Goal: Obtain resource: Download file/media

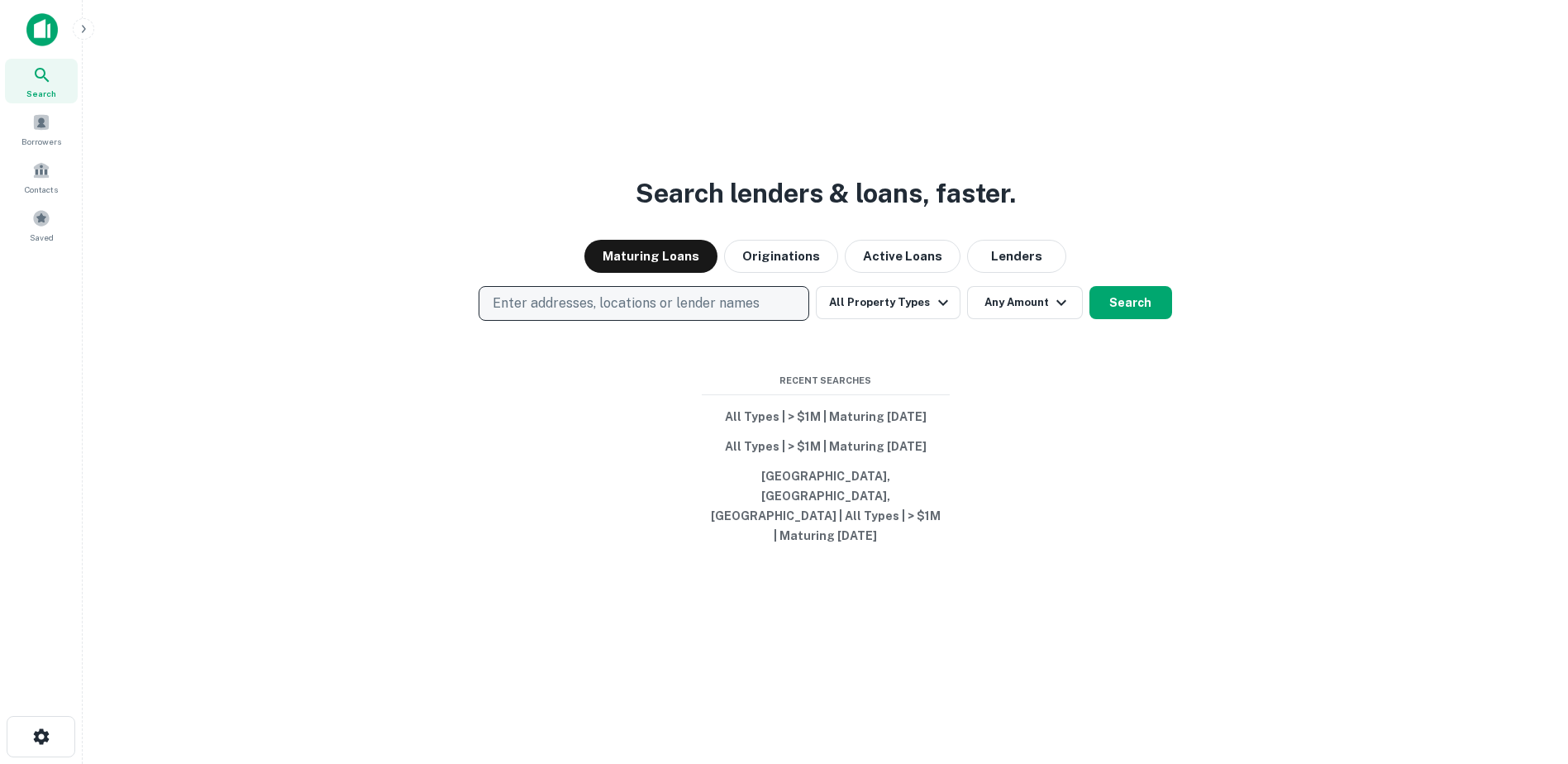
click at [519, 314] on p "Enter addresses, locations or lender names" at bounding box center [627, 303] width 267 height 20
type input "**********"
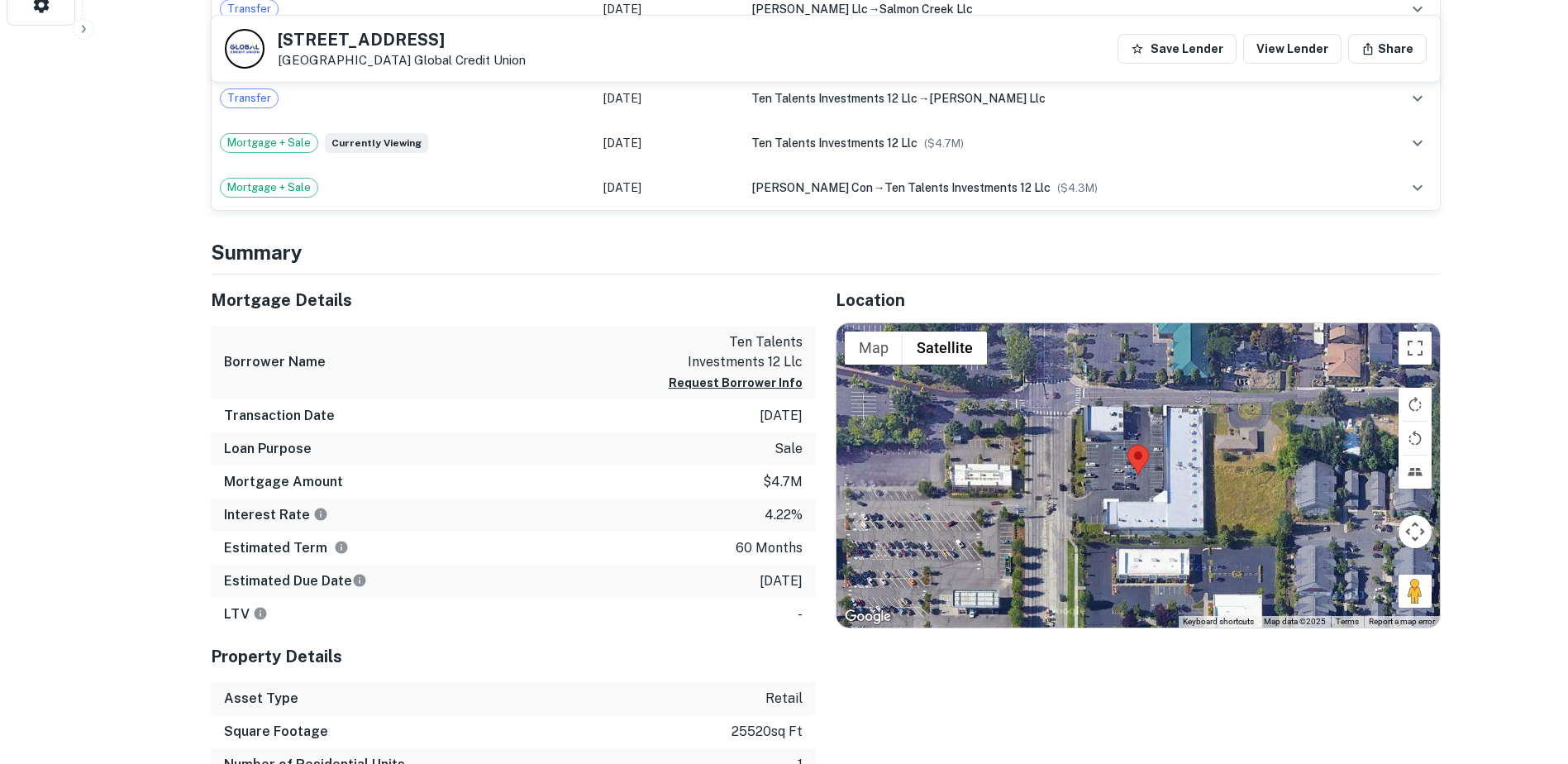
scroll to position [729, 0]
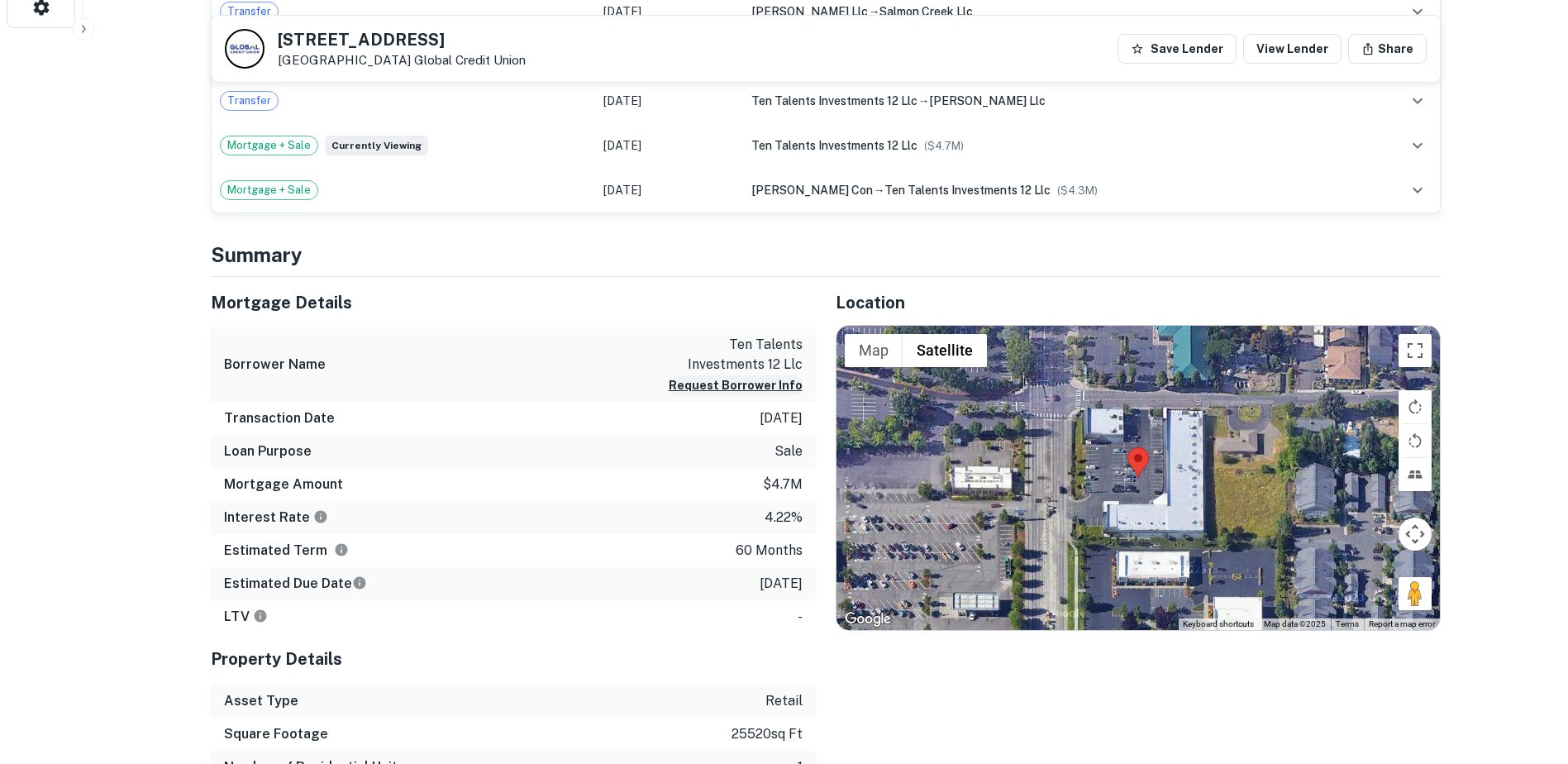
click at [746, 386] on button "Request Borrower Info" at bounding box center [736, 385] width 134 height 20
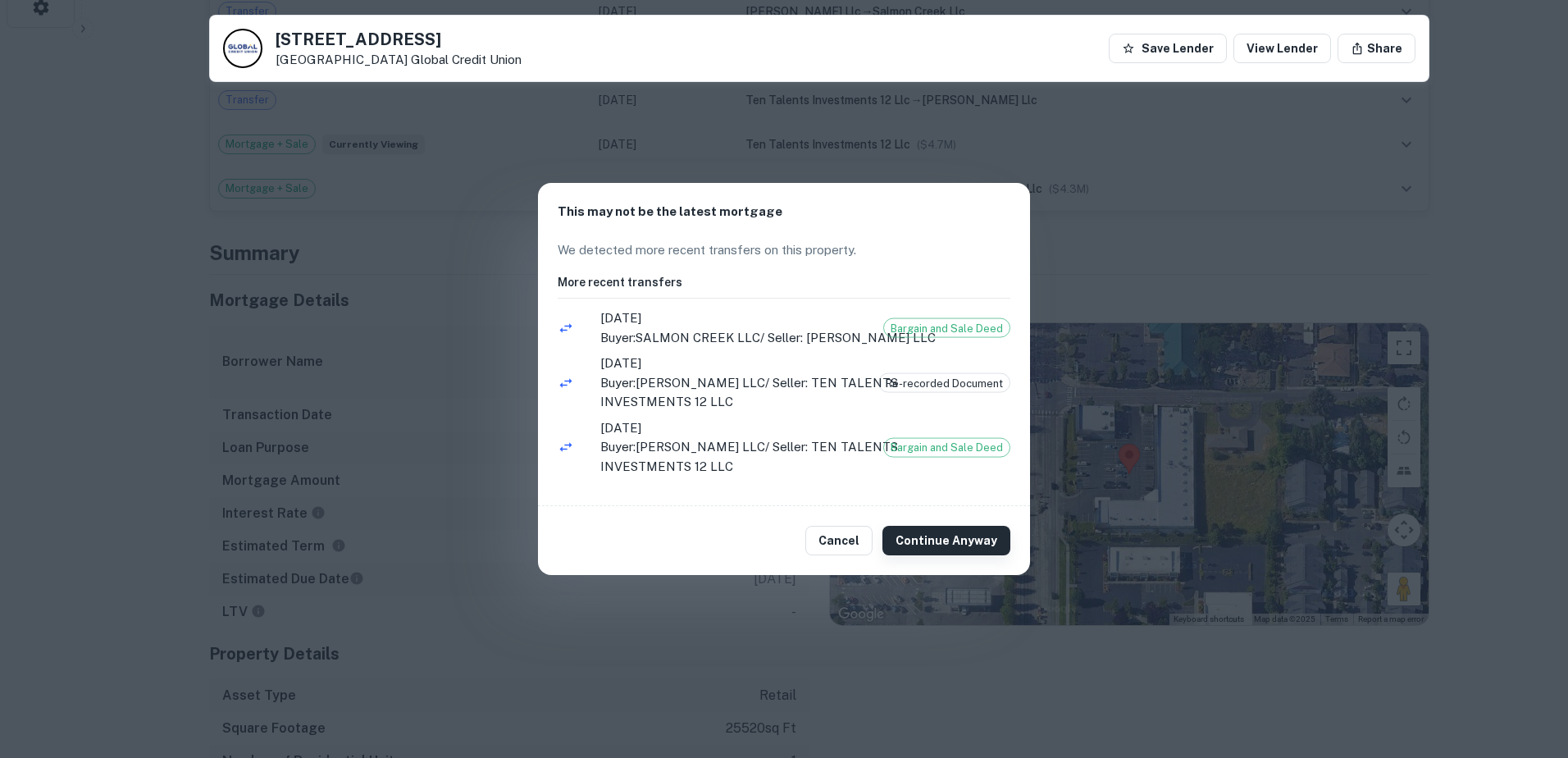
click at [953, 526] on button "Continue Anyway" at bounding box center [946, 540] width 128 height 29
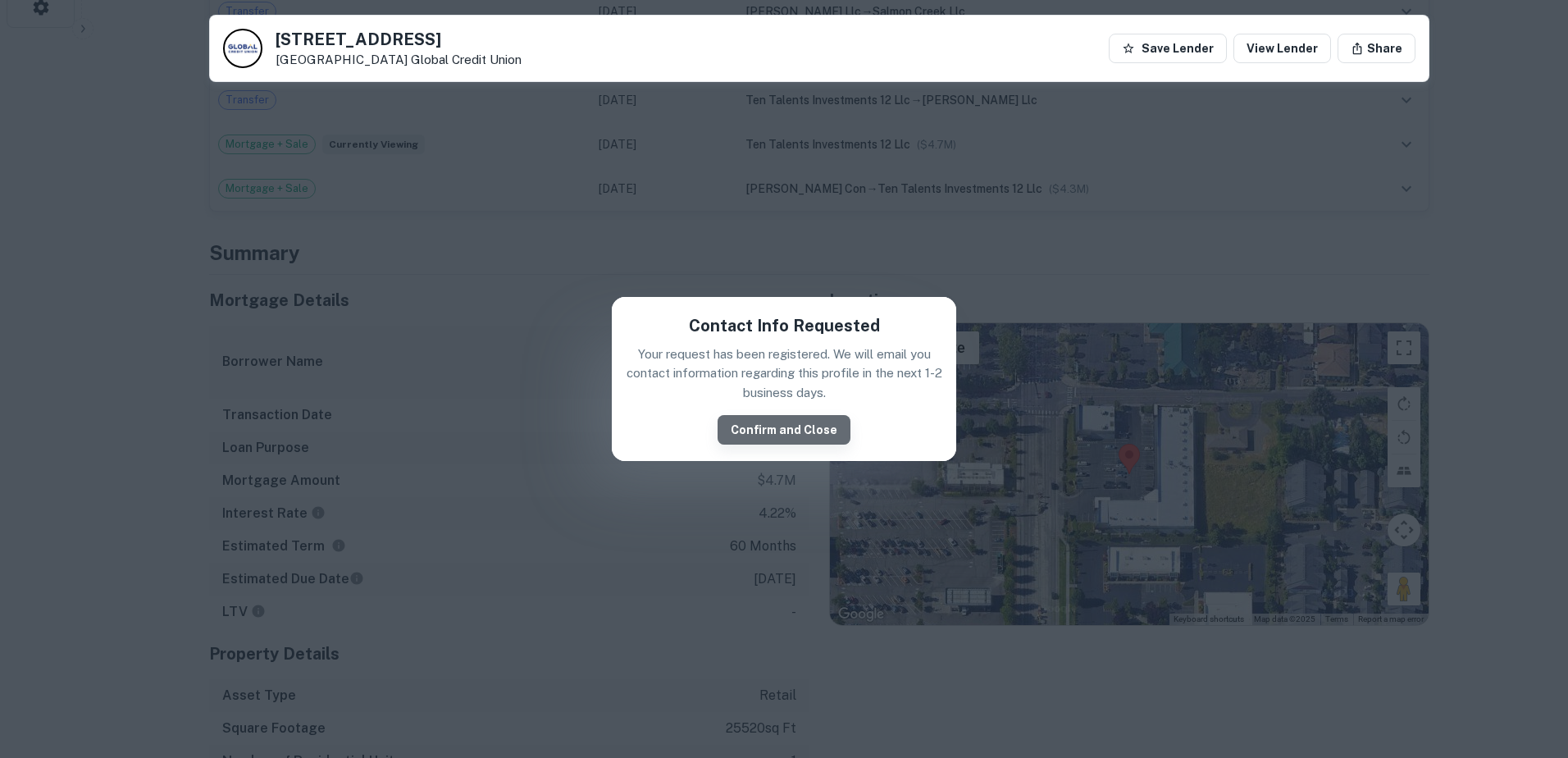
click at [801, 433] on button "Confirm and Close" at bounding box center [783, 429] width 133 height 29
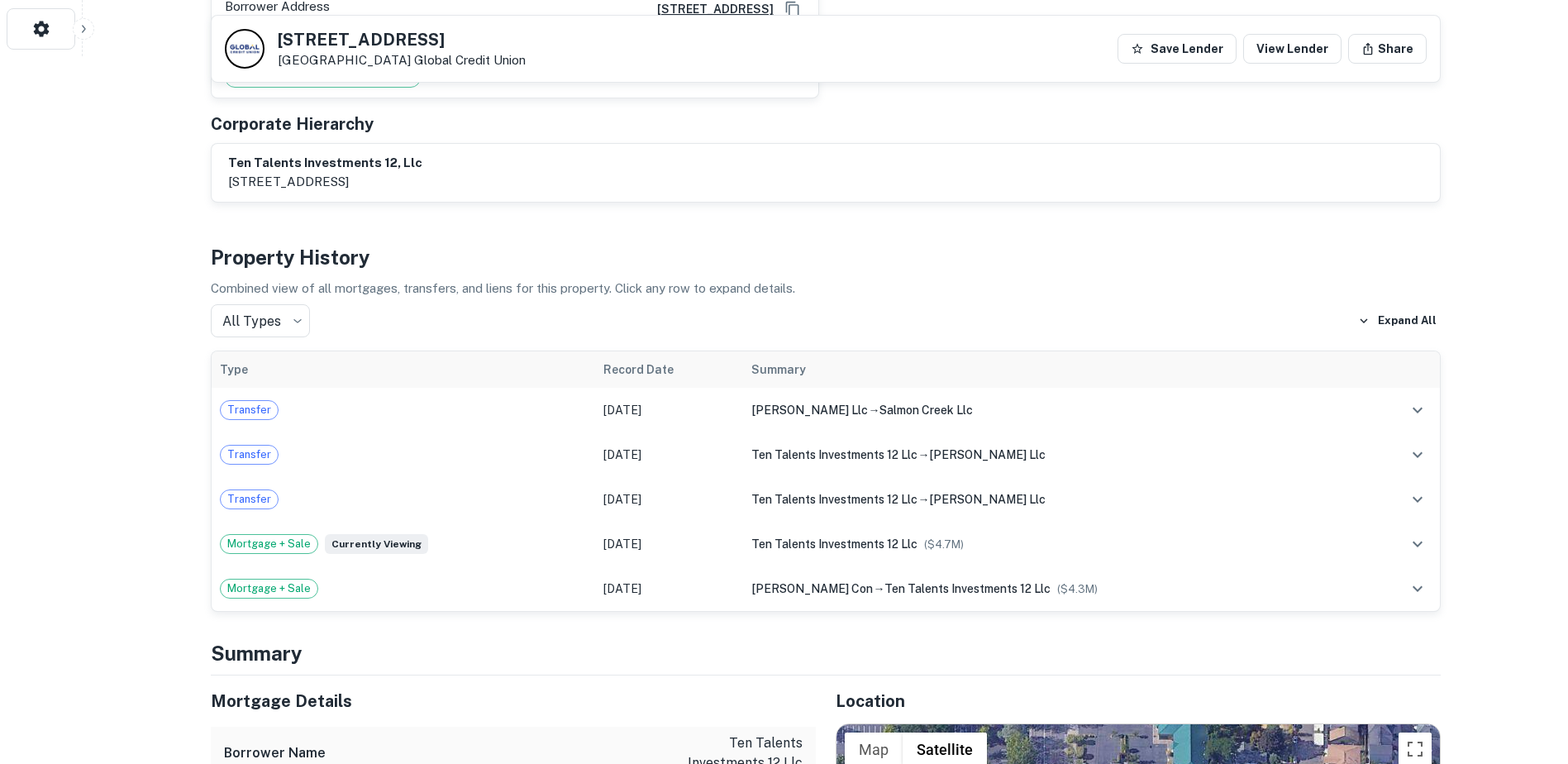
scroll to position [705, 0]
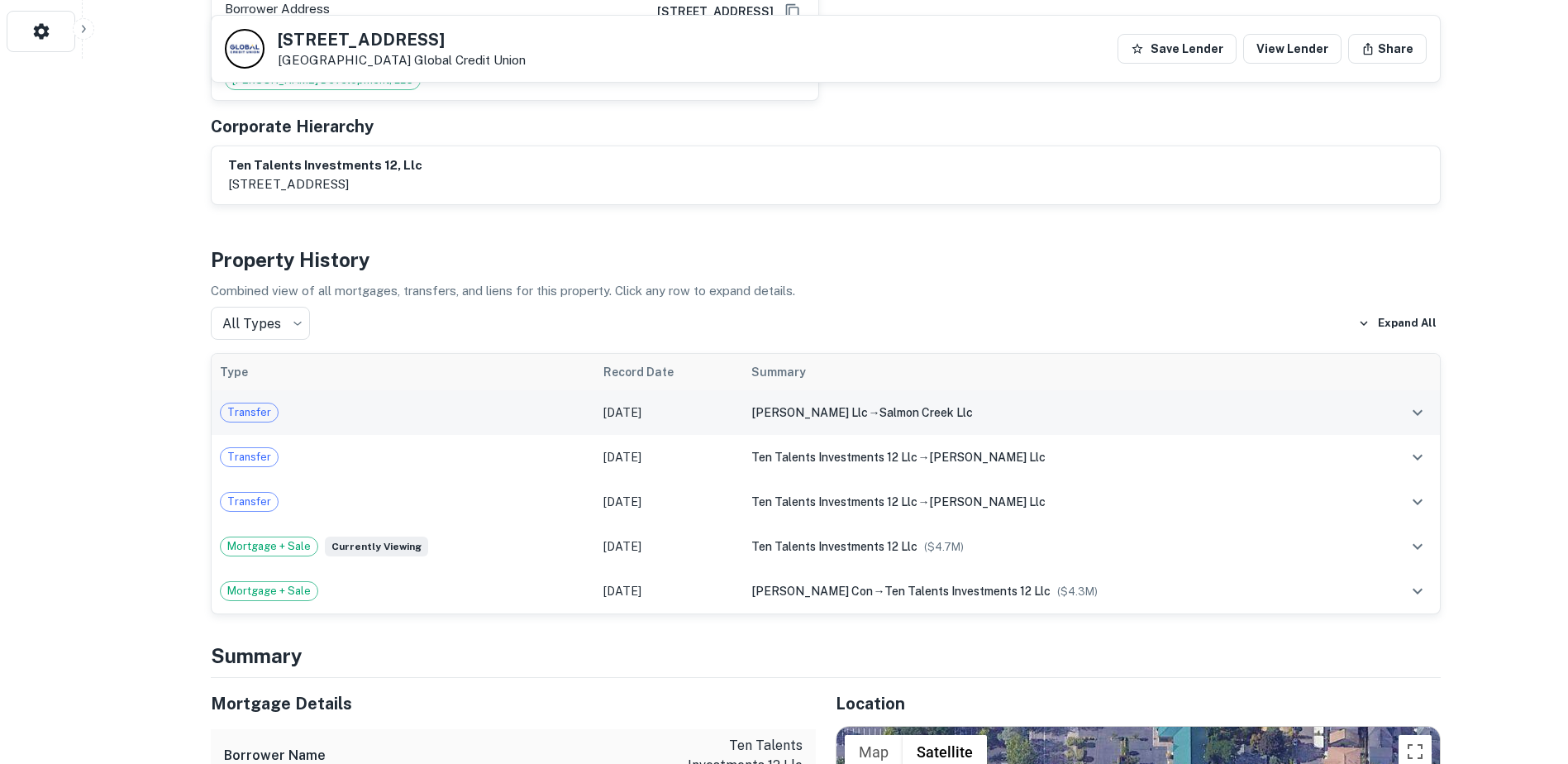
click at [807, 406] on span "silvey llc" at bounding box center [810, 412] width 117 height 13
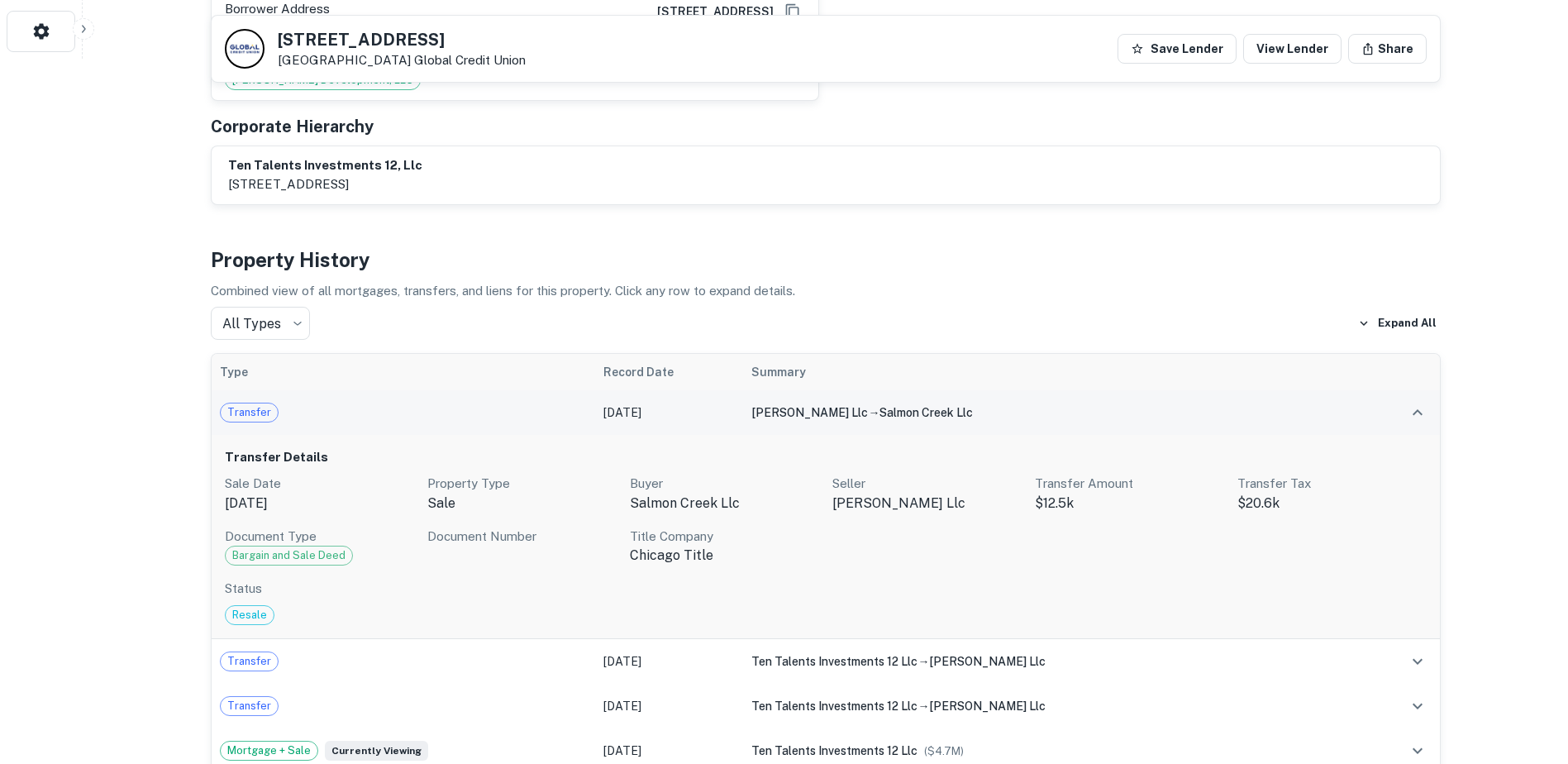
click at [804, 406] on span "silvey llc" at bounding box center [810, 412] width 117 height 13
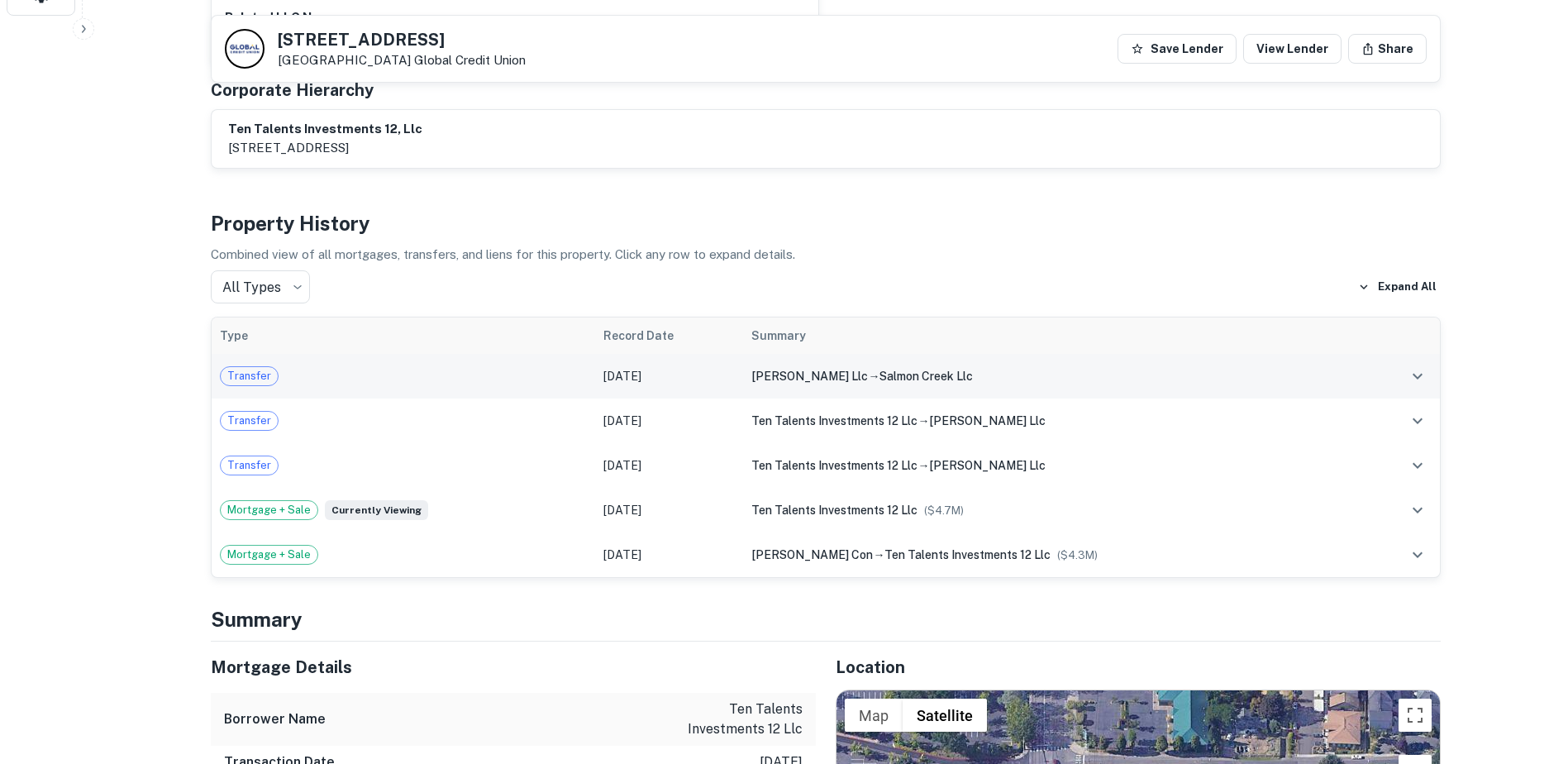
scroll to position [754, 0]
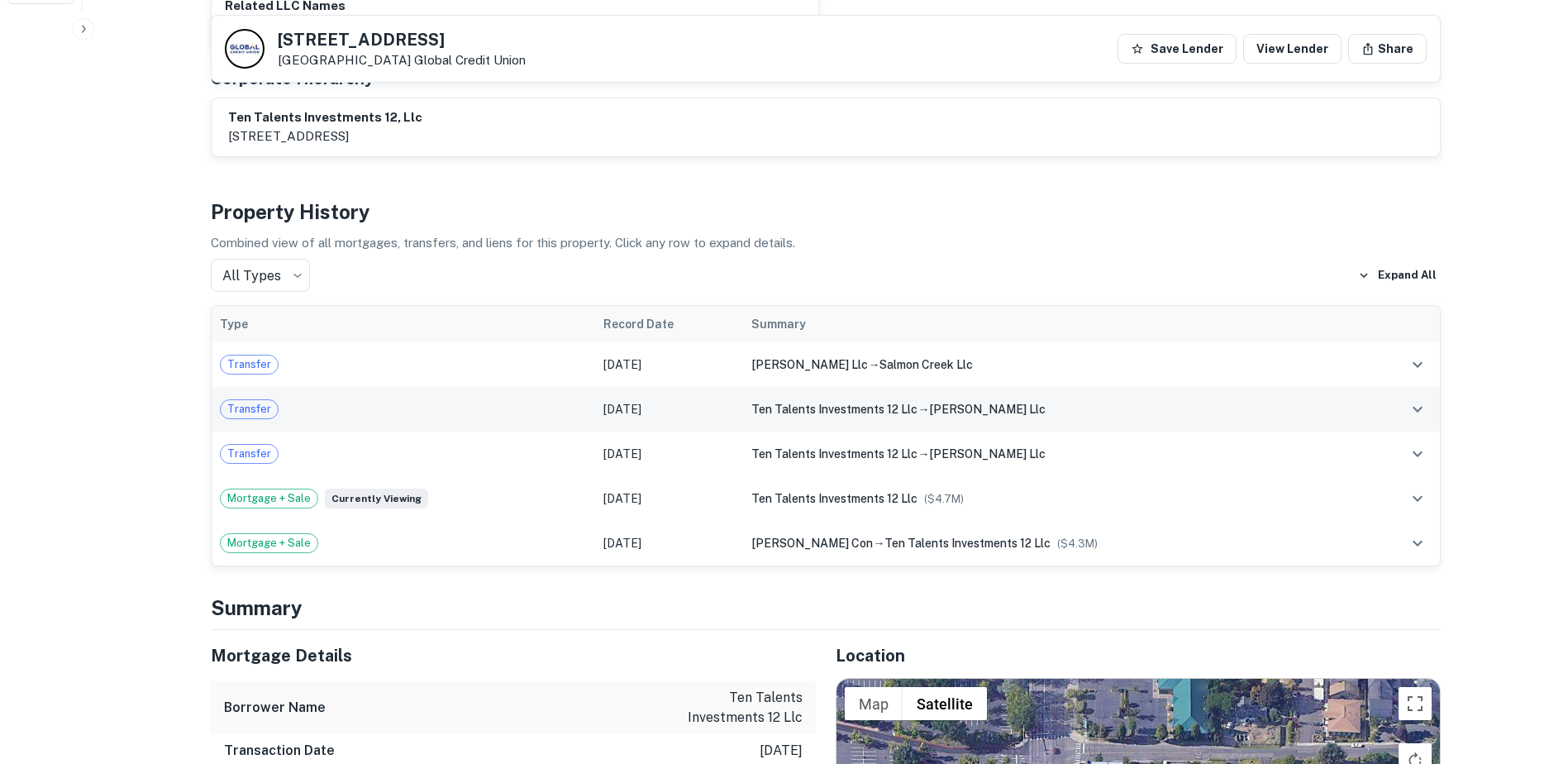
click at [818, 403] on span "ten talents investments 12 llc" at bounding box center [834, 409] width 166 height 13
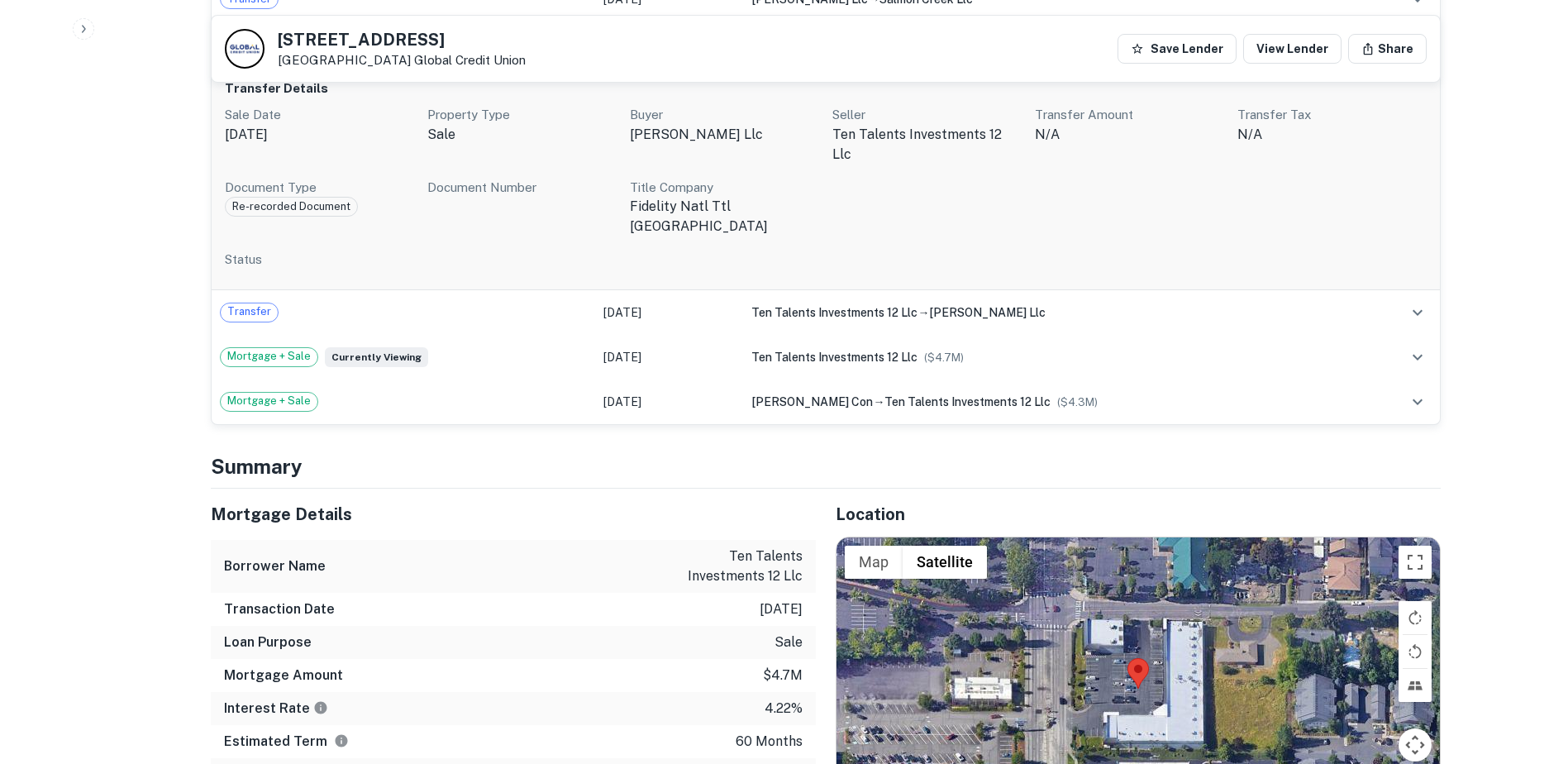
scroll to position [1446, 0]
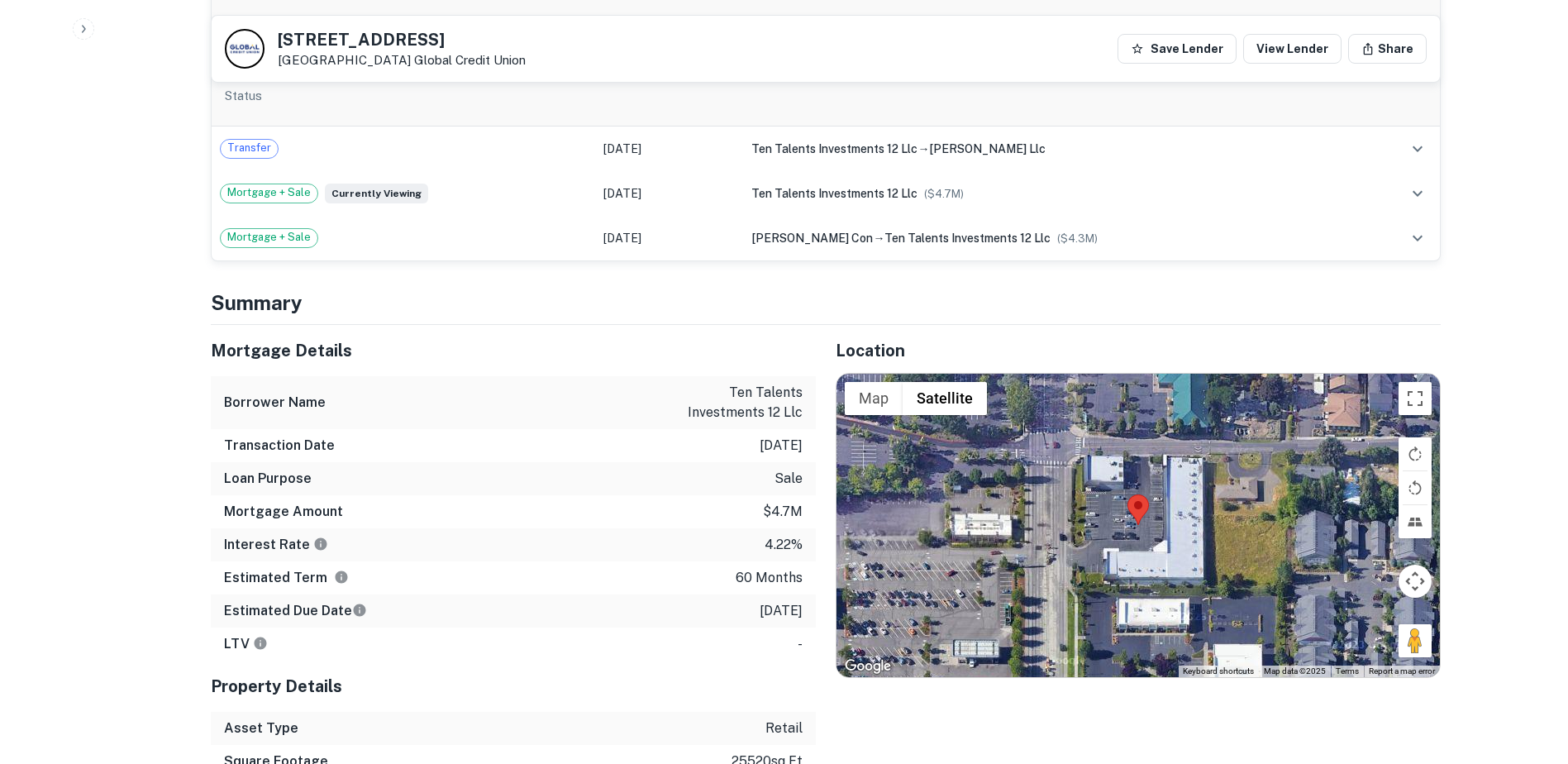
click at [1415, 565] on button "Map camera controls" at bounding box center [1415, 581] width 33 height 33
click at [1364, 606] on button "Zoom out" at bounding box center [1374, 622] width 33 height 33
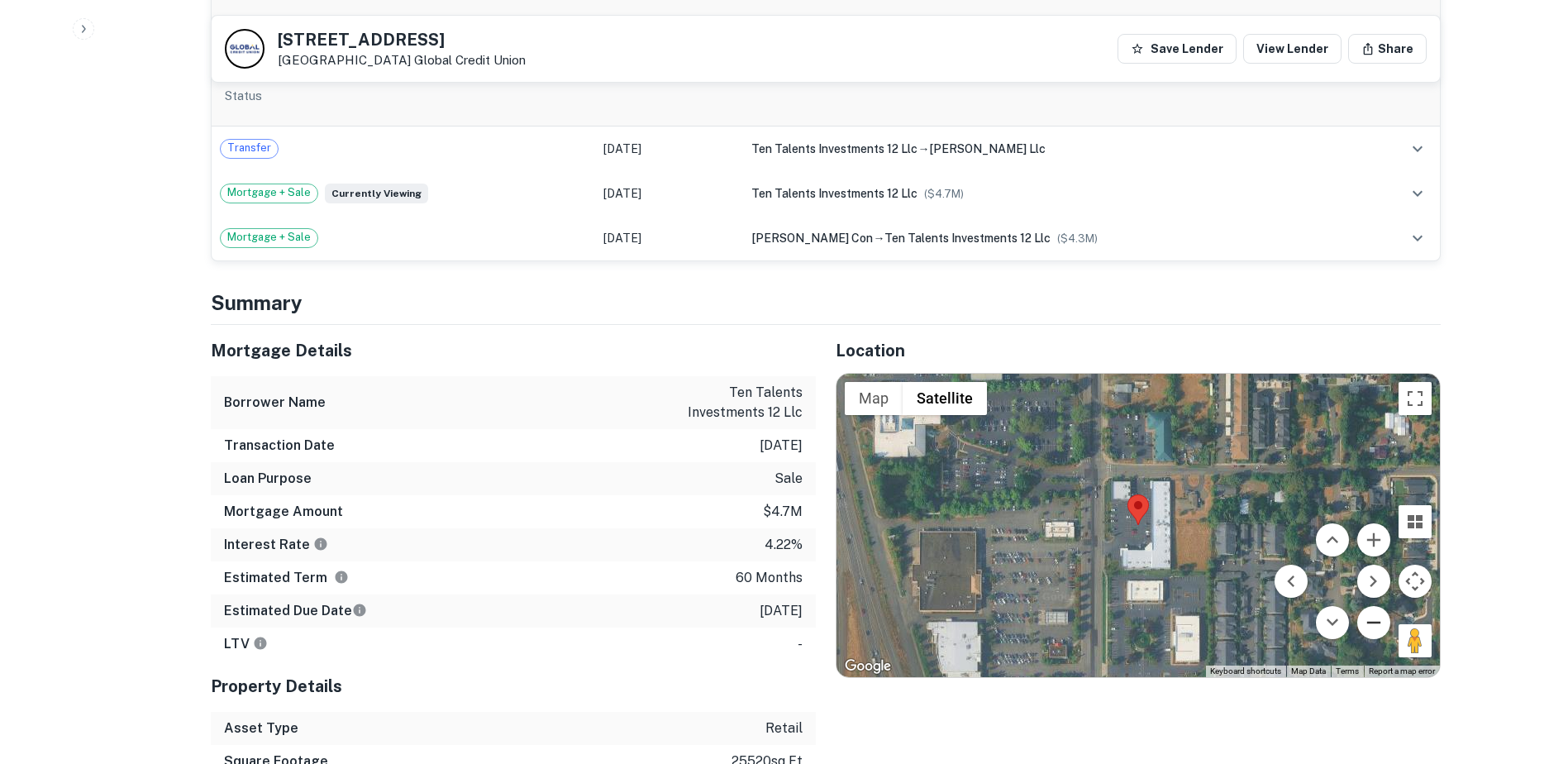
click at [1369, 606] on button "Zoom out" at bounding box center [1374, 622] width 33 height 33
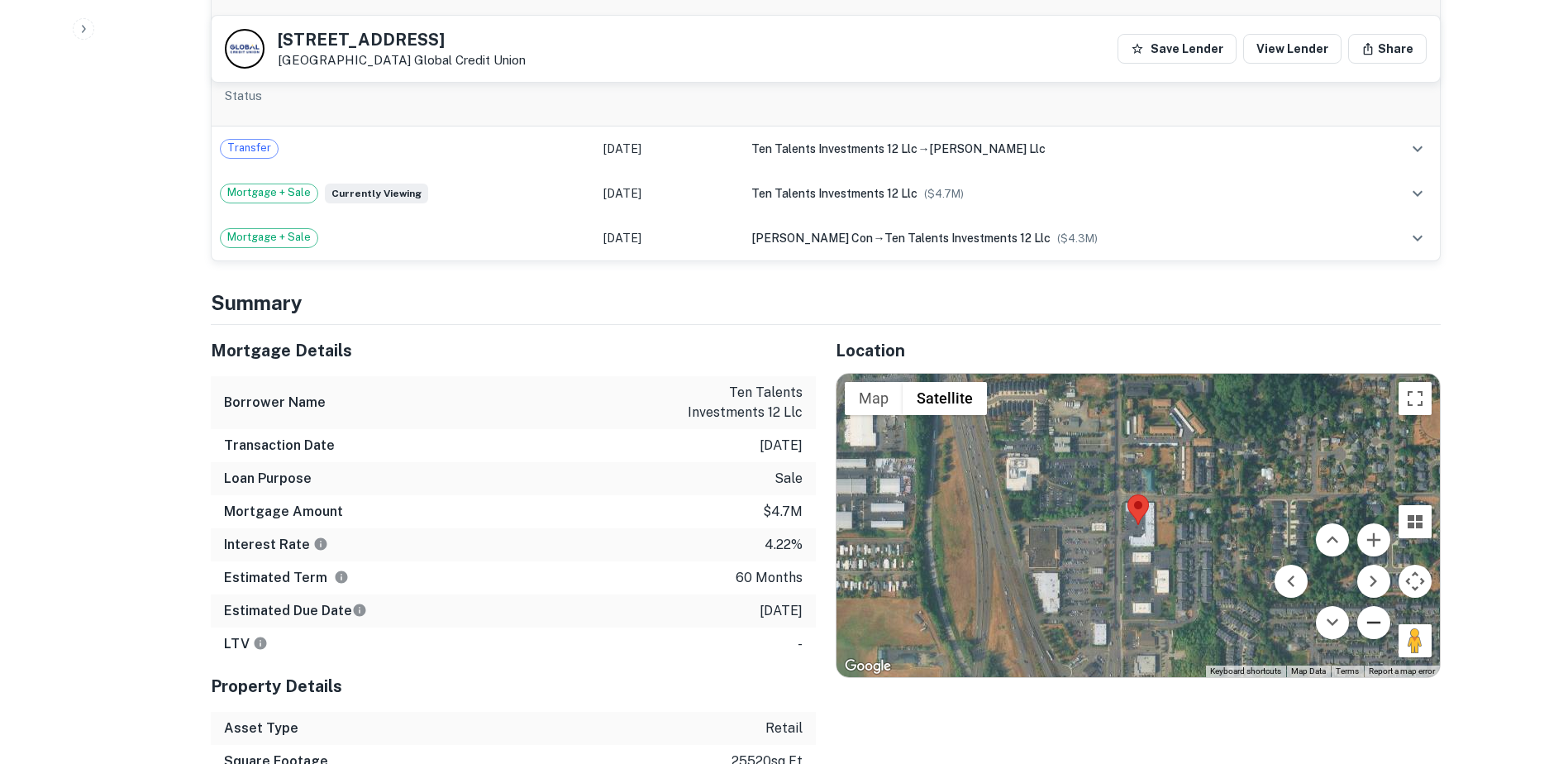
click at [1369, 606] on button "Zoom out" at bounding box center [1374, 622] width 33 height 33
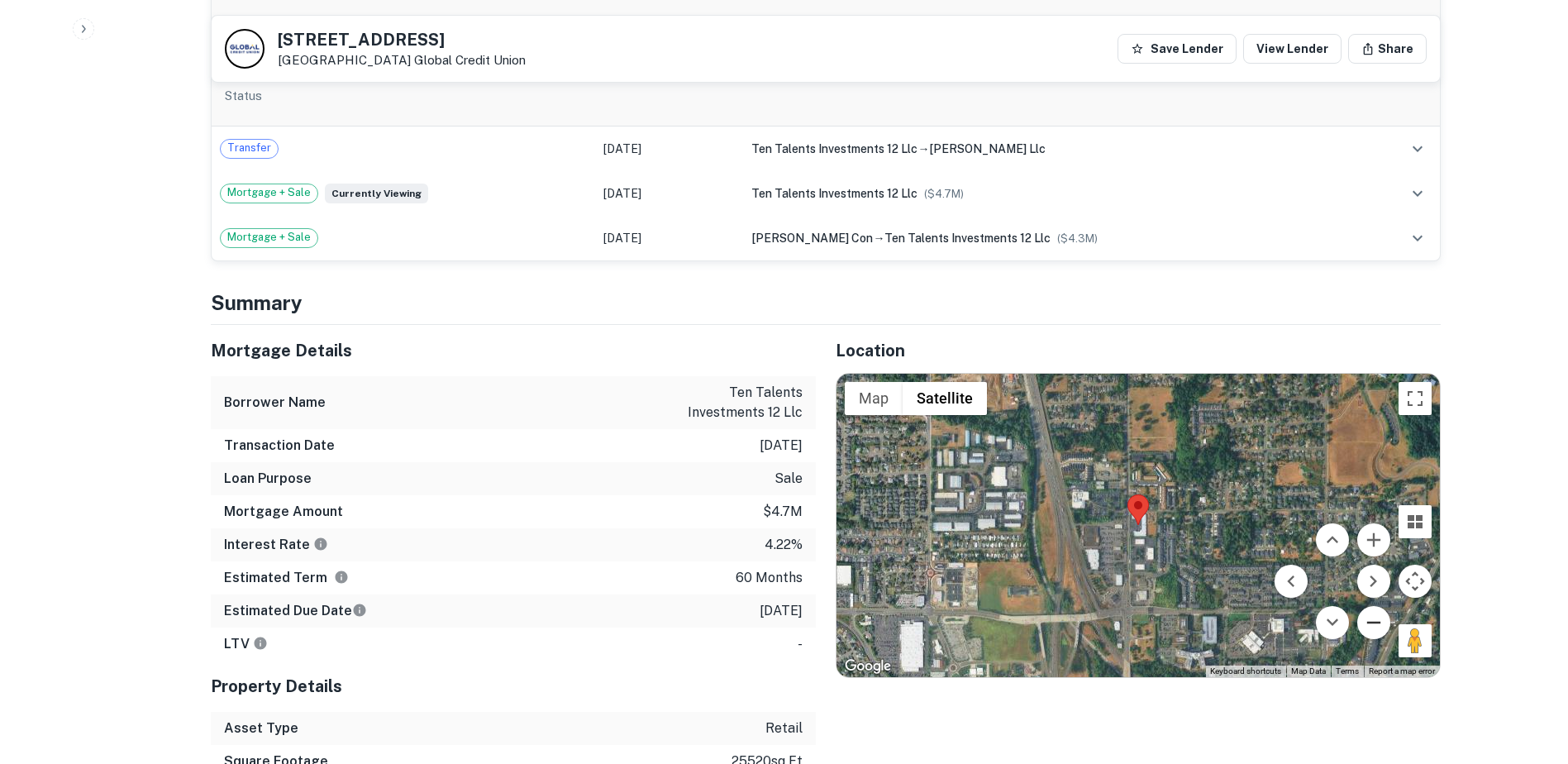
click at [1369, 606] on button "Zoom out" at bounding box center [1374, 622] width 33 height 33
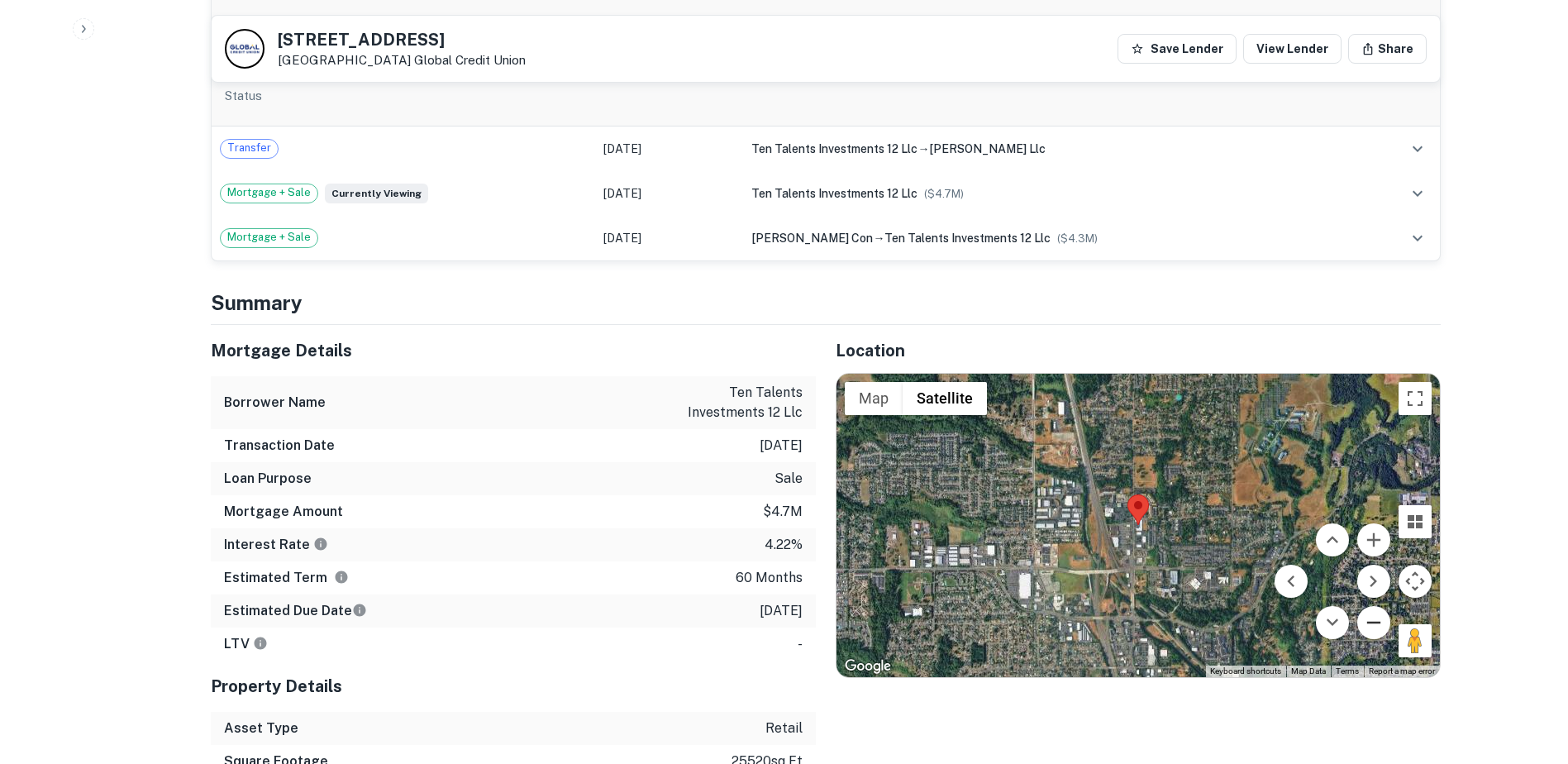
click at [1369, 606] on button "Zoom out" at bounding box center [1374, 622] width 33 height 33
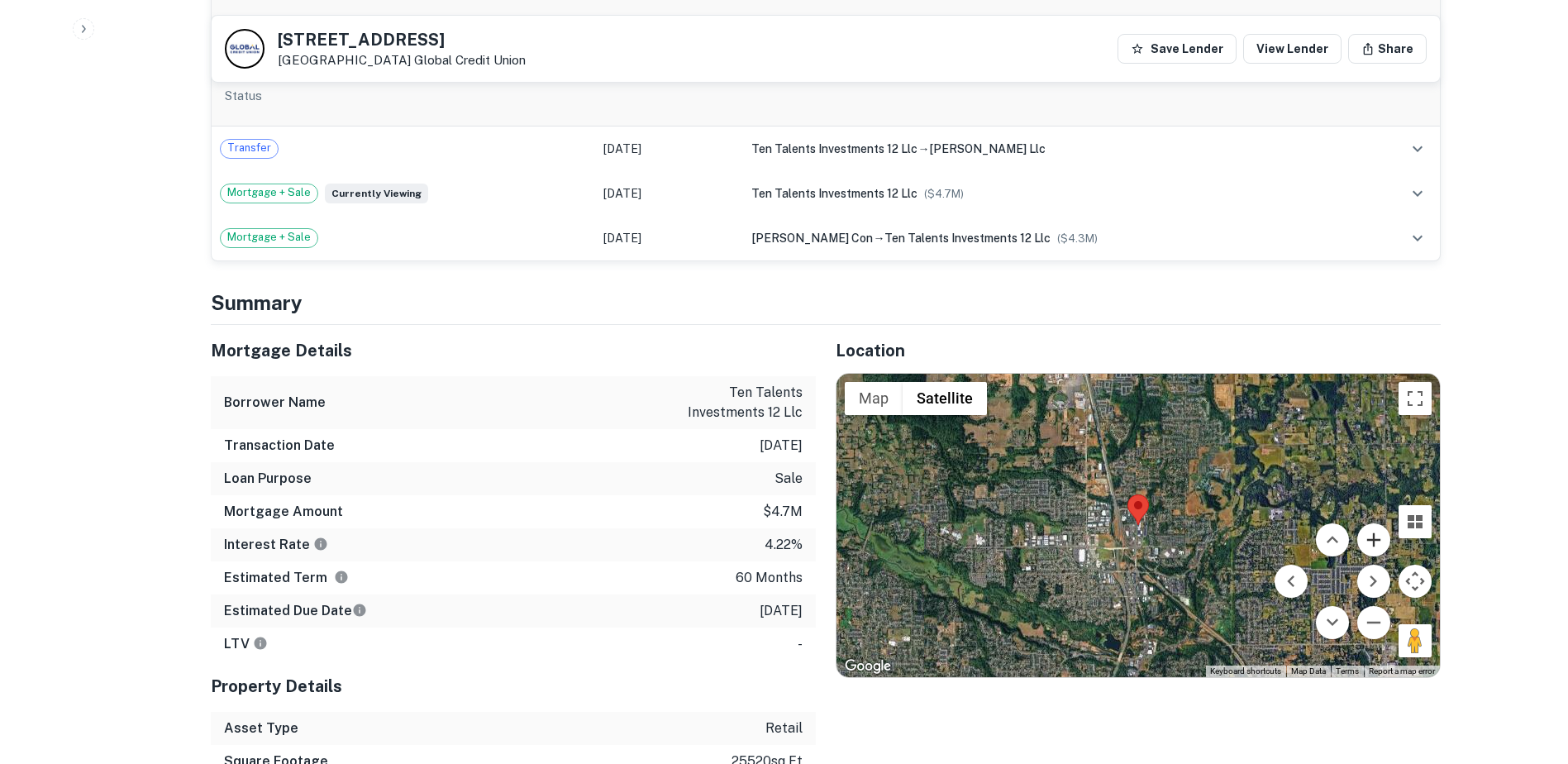
click at [1372, 523] on button "Zoom in" at bounding box center [1374, 539] width 33 height 33
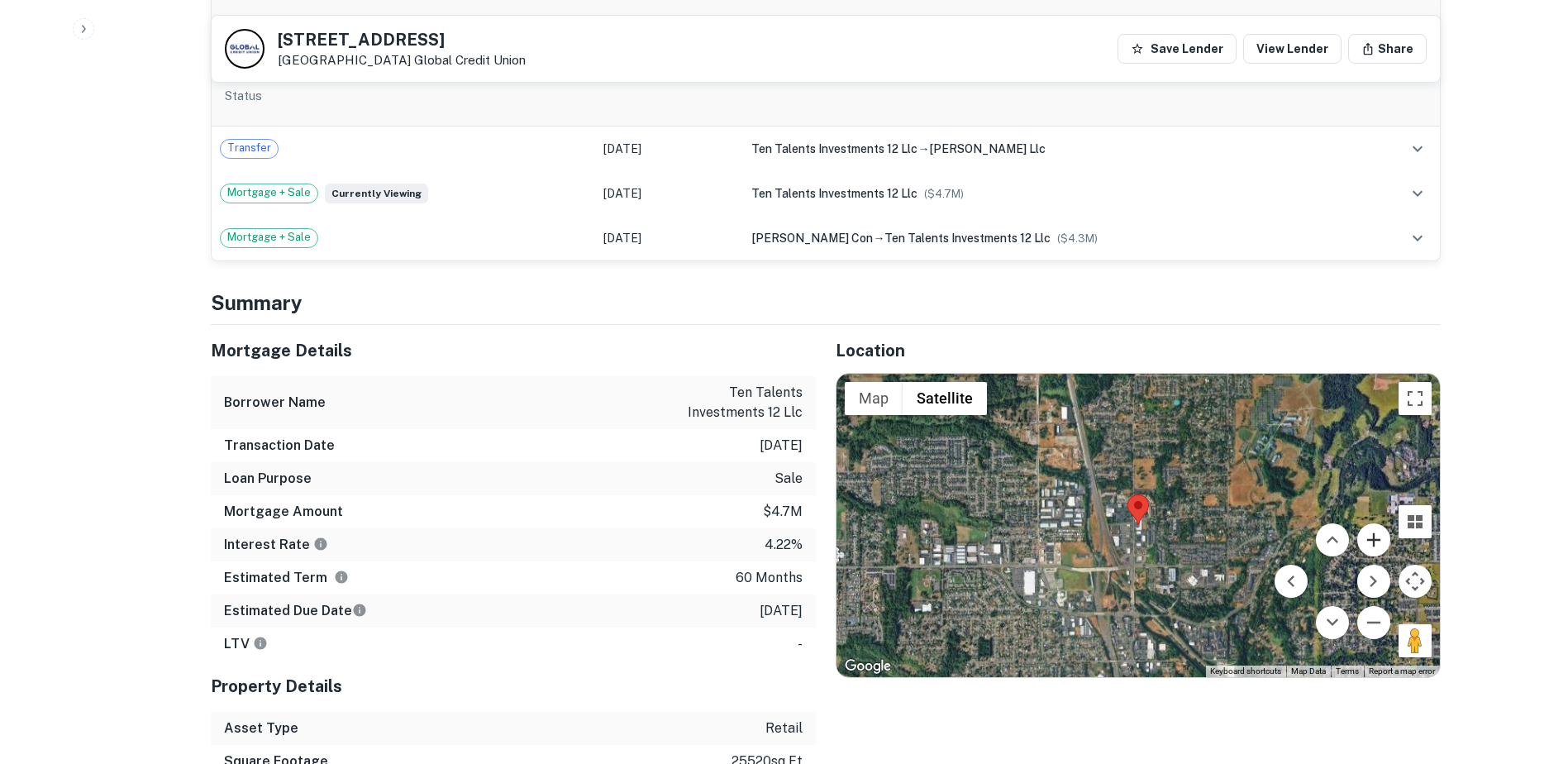
click at [1372, 523] on button "Zoom in" at bounding box center [1374, 539] width 33 height 33
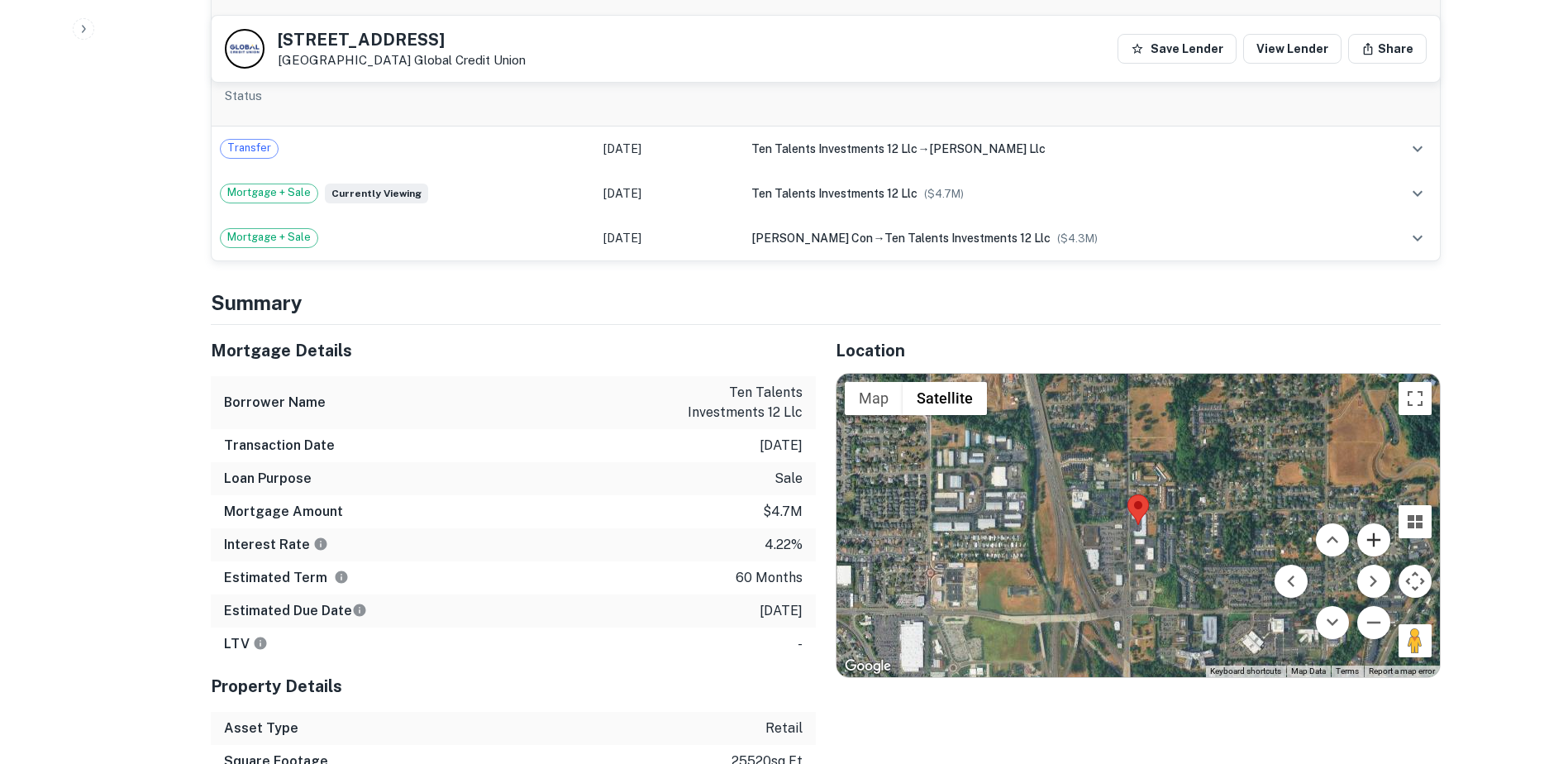
click at [1372, 523] on button "Zoom in" at bounding box center [1374, 539] width 33 height 33
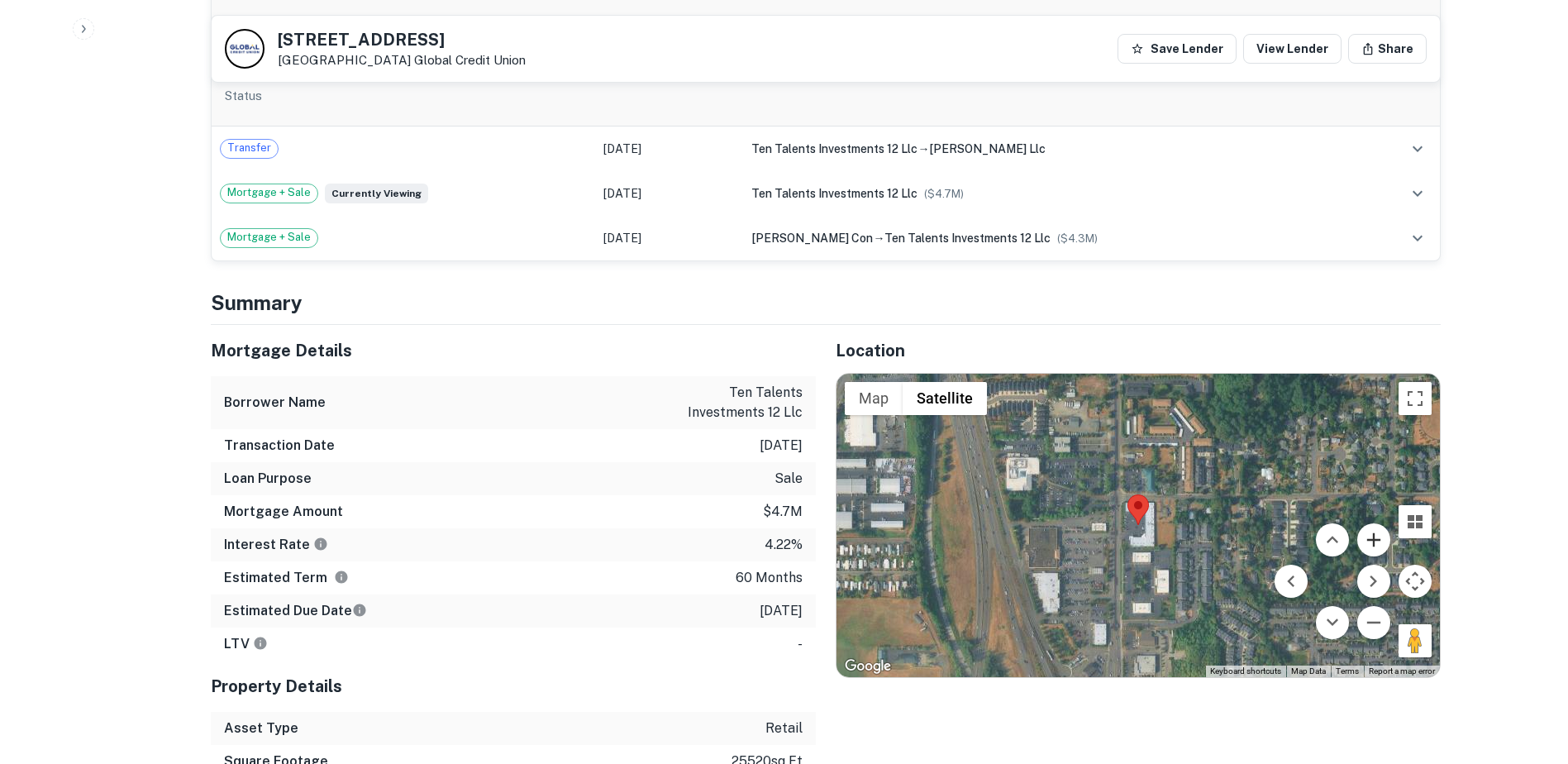
click at [1372, 523] on button "Zoom in" at bounding box center [1374, 539] width 33 height 33
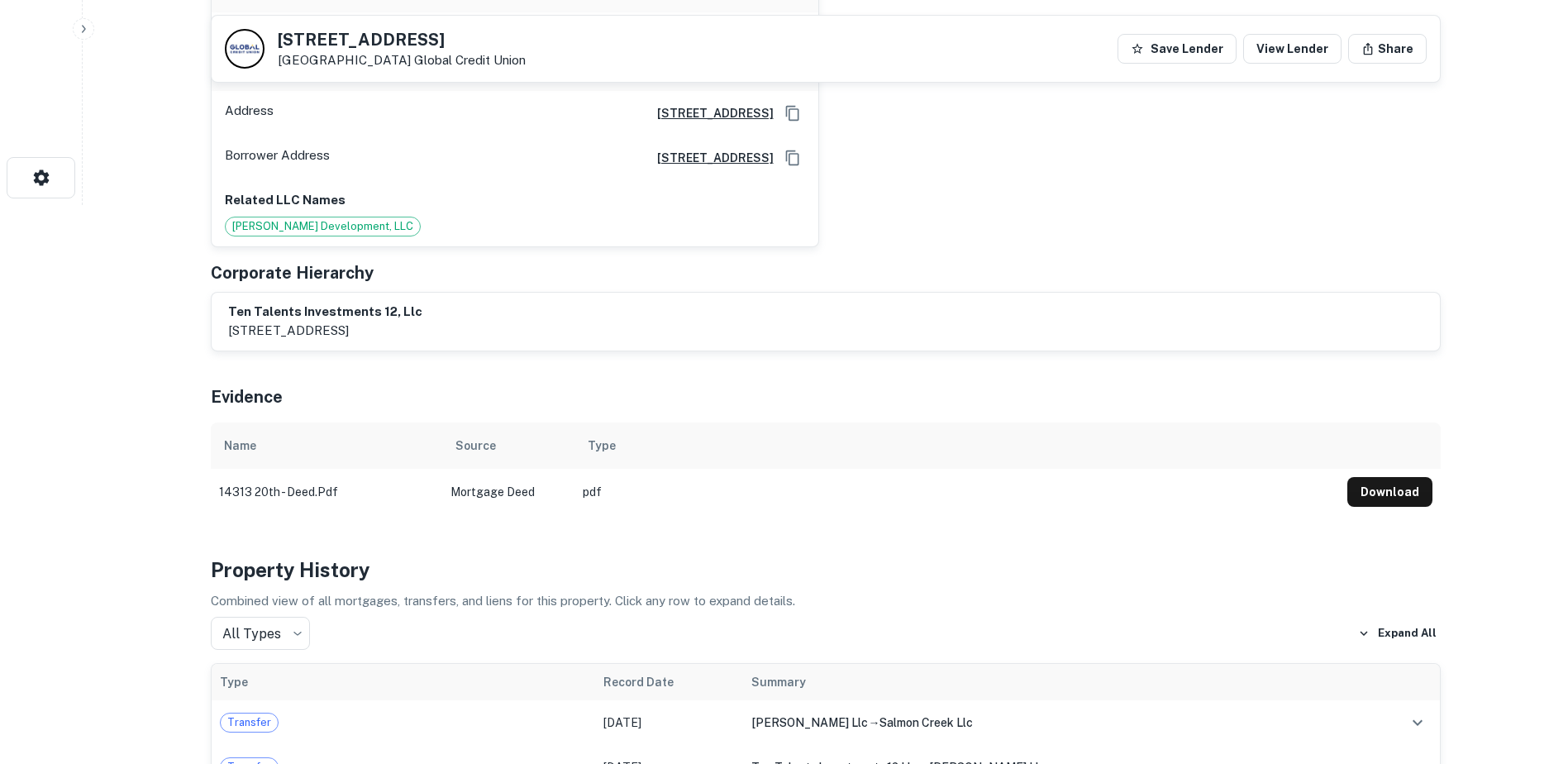
scroll to position [565, 0]
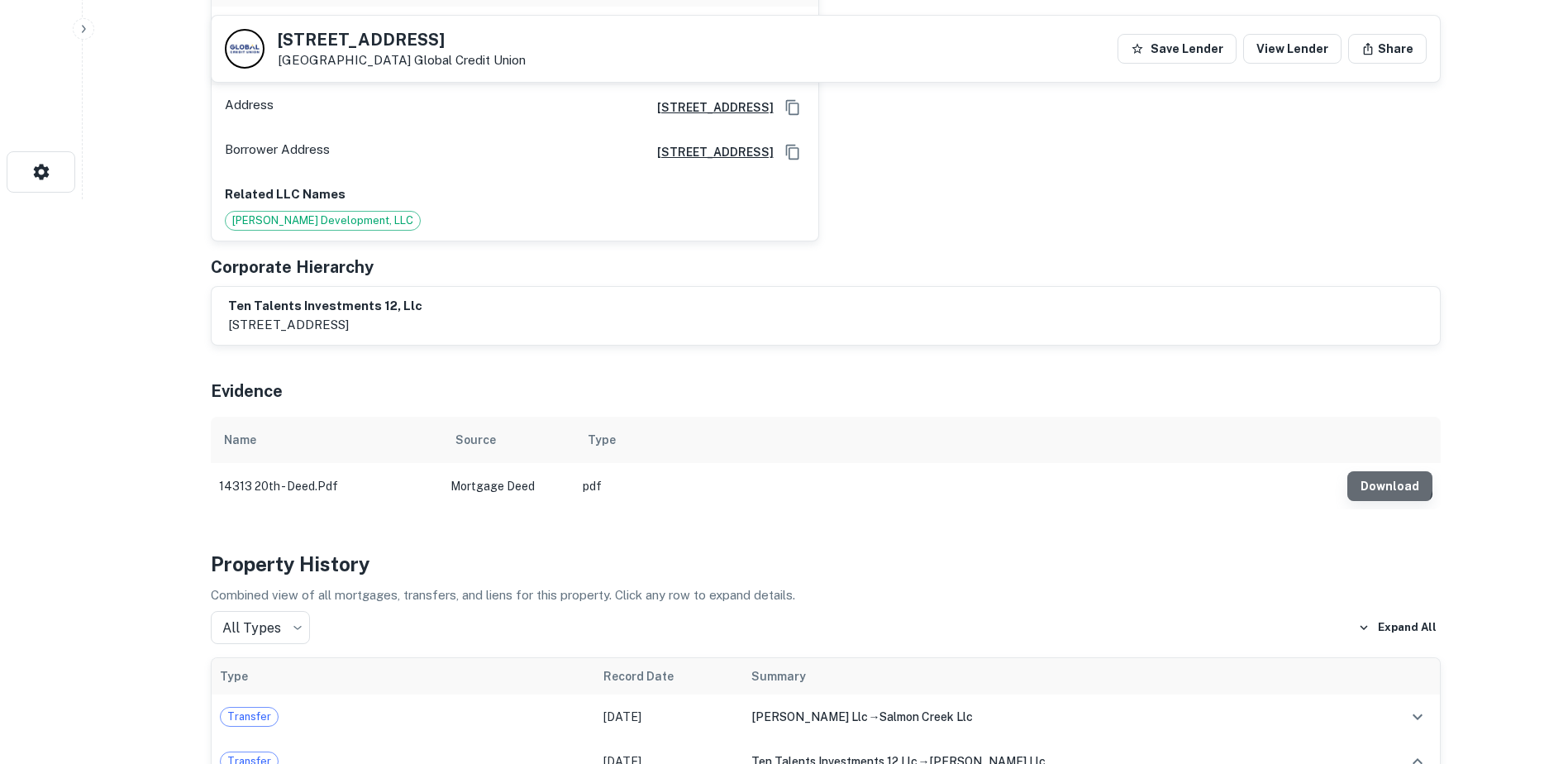
click at [1366, 471] on button "Download" at bounding box center [1391, 485] width 85 height 29
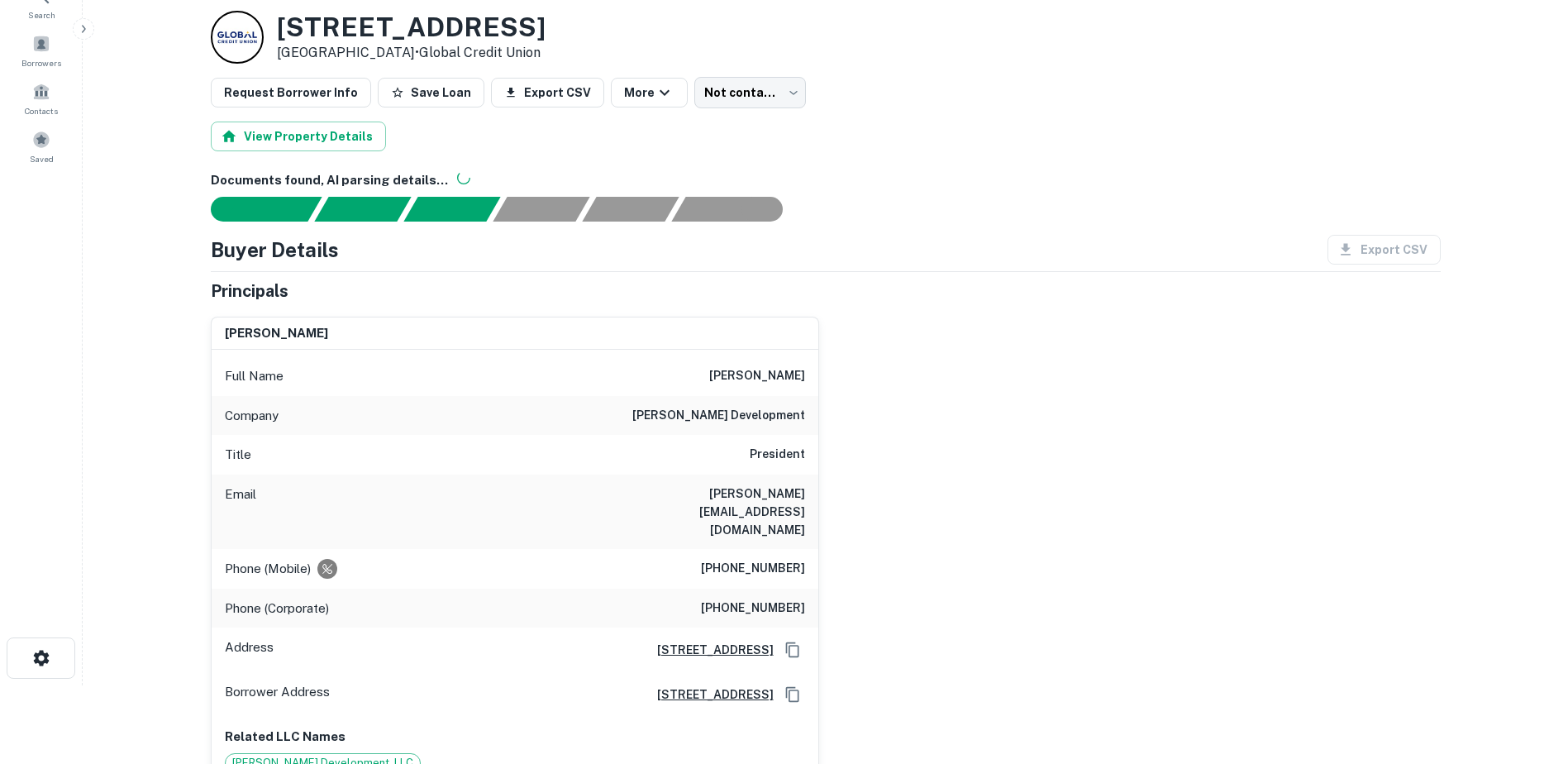
scroll to position [0, 0]
